Goal: Transaction & Acquisition: Purchase product/service

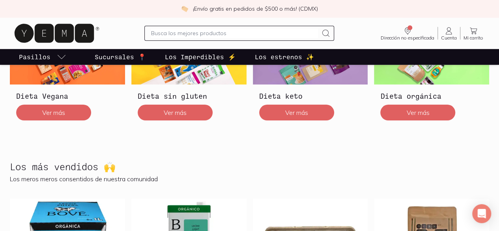
scroll to position [364, 0]
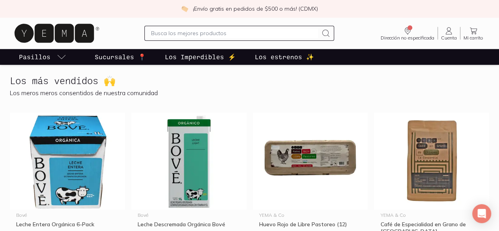
click at [176, 30] on input "text" at bounding box center [234, 32] width 166 height 9
type input "k"
type input "leche de [PERSON_NAME]"
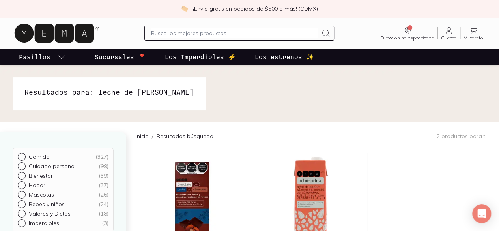
click at [211, 32] on input "text" at bounding box center [234, 32] width 166 height 9
type input "leche"
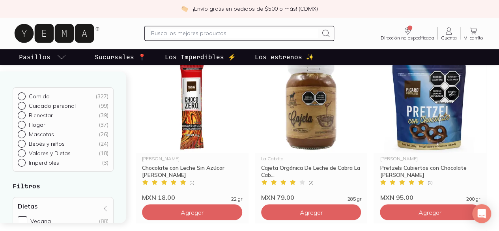
scroll to position [624, 0]
